Goal: Task Accomplishment & Management: Manage account settings

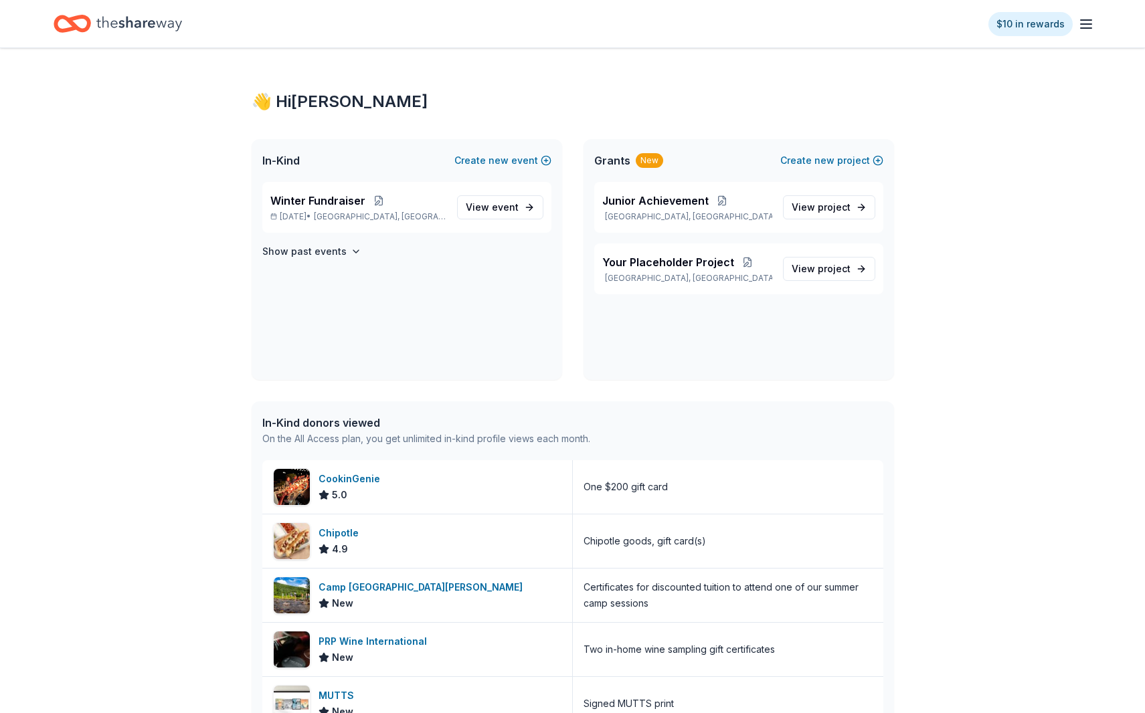
click at [1085, 30] on icon "button" at bounding box center [1086, 24] width 16 height 16
click at [932, 227] on button "Logout" at bounding box center [922, 223] width 35 height 16
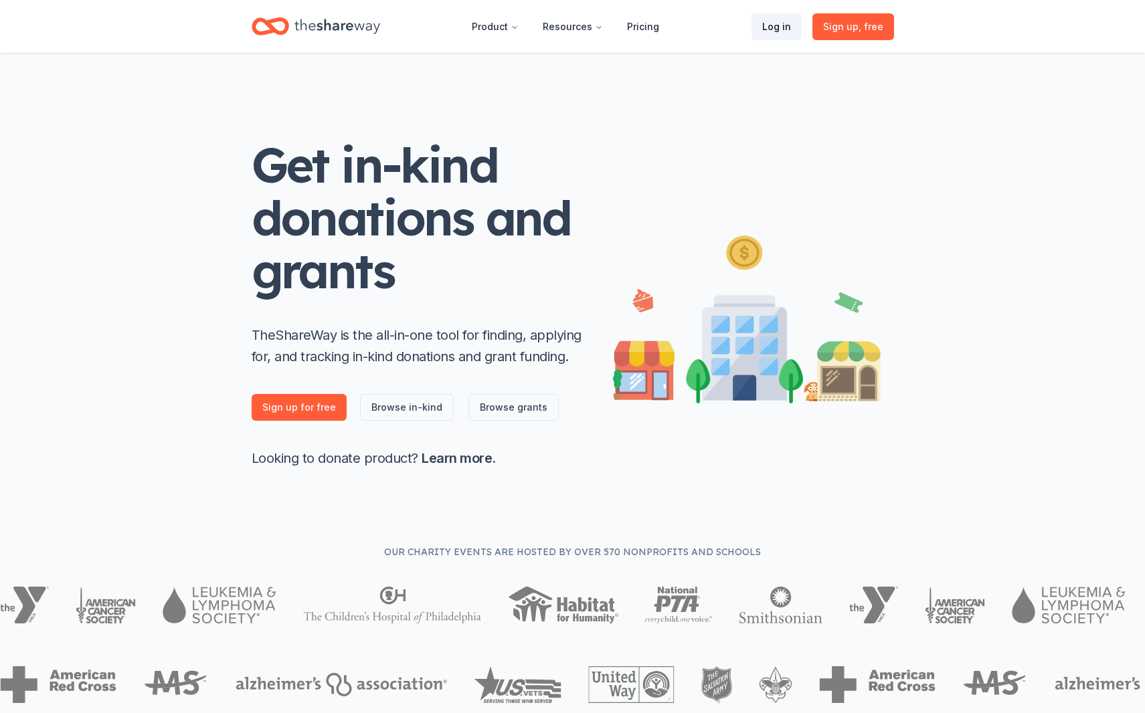
click at [785, 30] on link "Log in" at bounding box center [776, 26] width 50 height 27
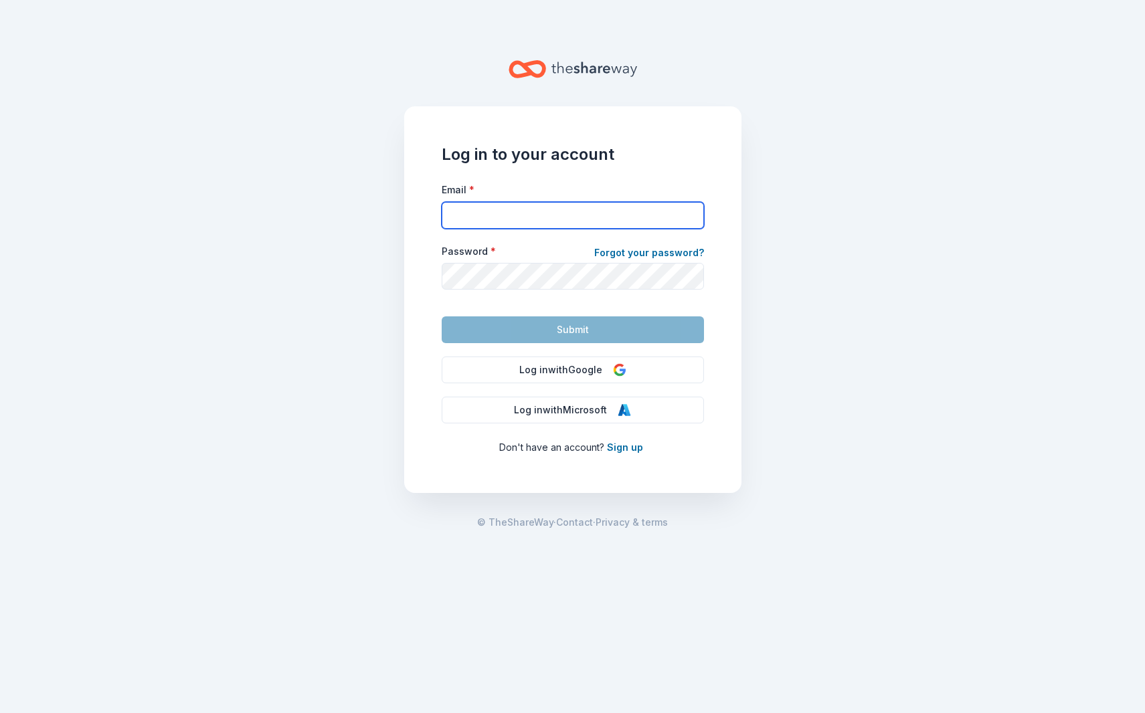
click at [513, 219] on input "Email *" at bounding box center [573, 215] width 262 height 27
paste input "hannah+183@theshareway.com"
type input "hannah+183@theshareway.com"
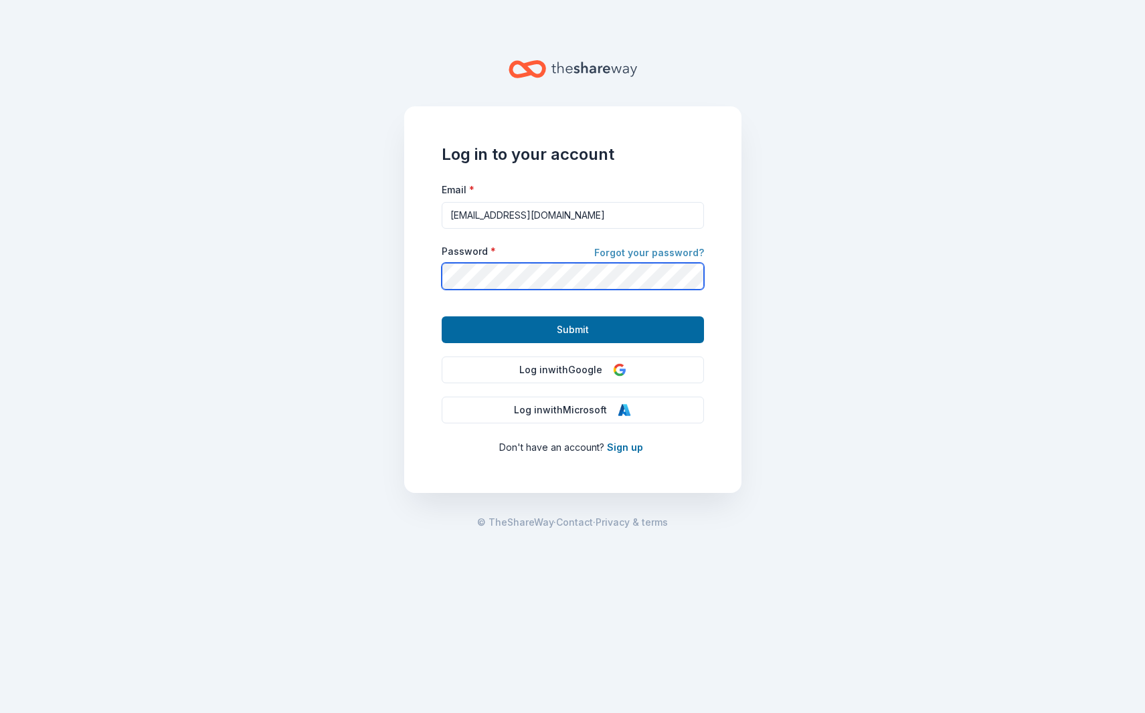
click at [442, 316] on button "Submit" at bounding box center [573, 329] width 262 height 27
